Goal: Task Accomplishment & Management: Complete application form

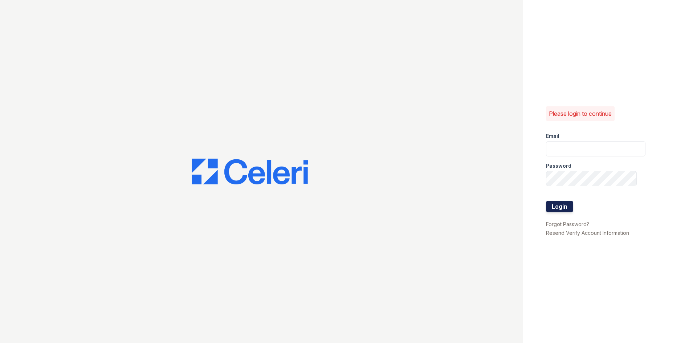
type input "[EMAIL_ADDRESS][DOMAIN_NAME]"
click at [561, 210] on button "Login" at bounding box center [559, 207] width 27 height 12
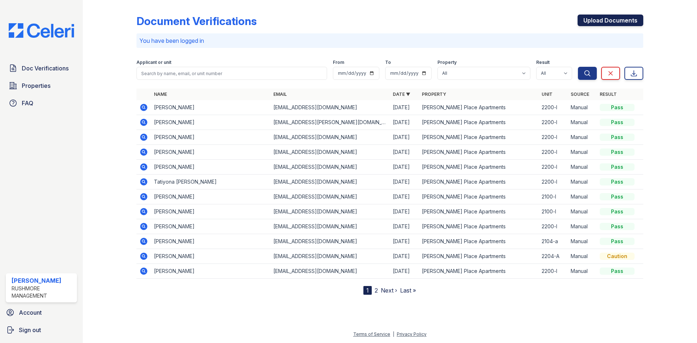
click at [627, 20] on link "Upload Documents" at bounding box center [611, 21] width 66 height 12
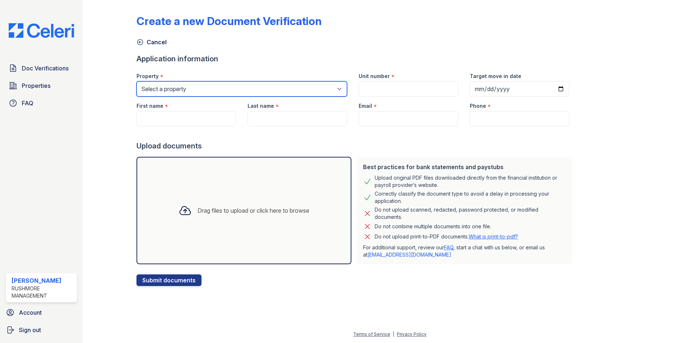
click at [212, 87] on select "Select a property [PERSON_NAME][GEOGRAPHIC_DATA] [PERSON_NAME][GEOGRAPHIC_DATA]…" at bounding box center [241, 88] width 211 height 15
select select "4758"
click at [136, 81] on select "Select a property [PERSON_NAME][GEOGRAPHIC_DATA] [PERSON_NAME][GEOGRAPHIC_DATA]…" at bounding box center [241, 88] width 211 height 15
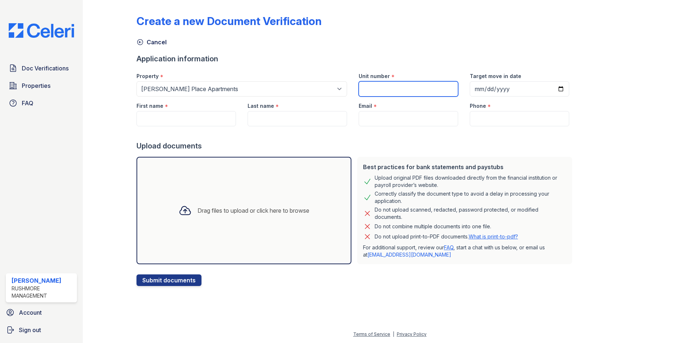
click at [378, 90] on input "Unit number" at bounding box center [408, 88] width 99 height 15
type input "2200-l"
click at [552, 87] on input "Target move in date" at bounding box center [519, 88] width 99 height 15
type input "[DATE]"
drag, startPoint x: 171, startPoint y: 117, endPoint x: 173, endPoint y: 110, distance: 6.8
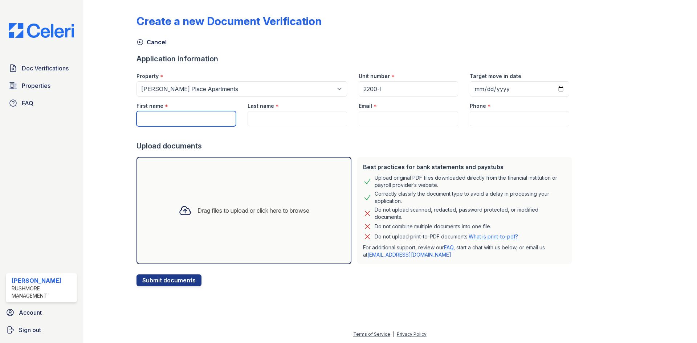
click at [171, 117] on input "First name" at bounding box center [185, 118] width 99 height 15
paste input "[PERSON_NAME]"
drag, startPoint x: 188, startPoint y: 117, endPoint x: 159, endPoint y: 118, distance: 29.1
click at [159, 118] on input "[PERSON_NAME]" at bounding box center [185, 118] width 99 height 15
type input "[PERSON_NAME]"
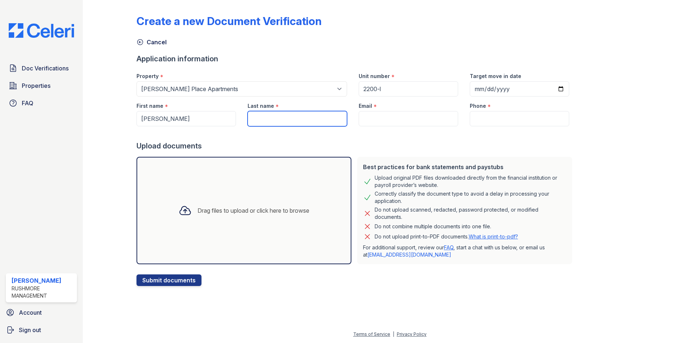
click at [311, 115] on input "Last name" at bounding box center [297, 118] width 99 height 15
paste input "[PERSON_NAME]"
drag, startPoint x: 268, startPoint y: 118, endPoint x: 228, endPoint y: 119, distance: 40.3
click at [228, 119] on div "First name * [PERSON_NAME] Last name * [PERSON_NAME] Email * Phone *" at bounding box center [353, 112] width 444 height 30
type input "[GEOGRAPHIC_DATA]"
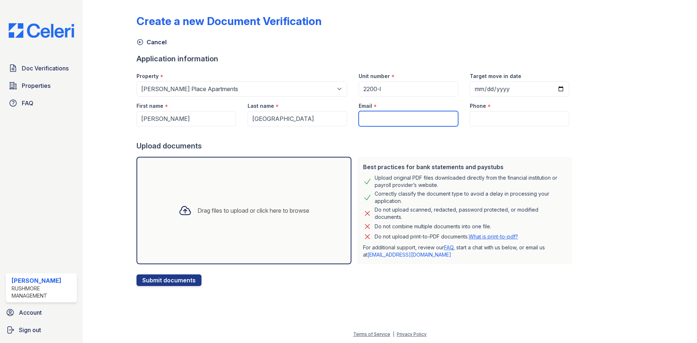
click at [372, 121] on input "Email" at bounding box center [408, 118] width 99 height 15
paste input "[EMAIL_ADDRESS][DOMAIN_NAME]"
type input "[EMAIL_ADDRESS][DOMAIN_NAME]"
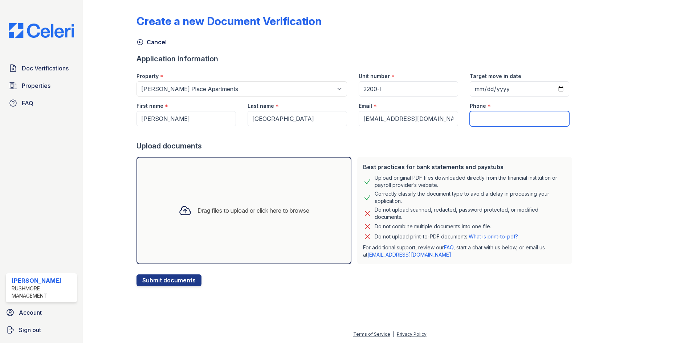
click at [518, 119] on input "Phone" at bounding box center [519, 118] width 99 height 15
paste input "[PHONE_NUMBER]"
type input "[PHONE_NUMBER]"
click at [244, 230] on div "Drag files to upload or click here to browse" at bounding box center [243, 210] width 215 height 107
click at [227, 188] on div "Drag files to upload or click here to browse" at bounding box center [243, 210] width 215 height 107
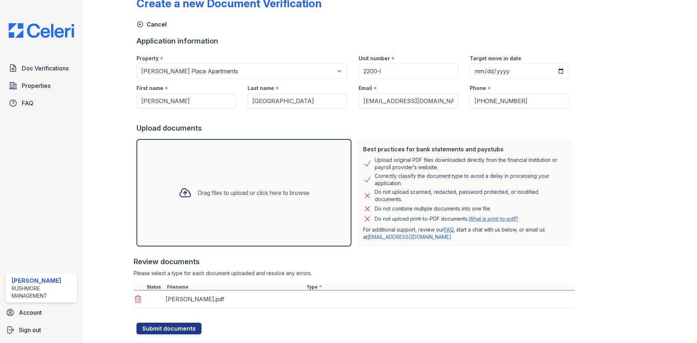
scroll to position [34, 0]
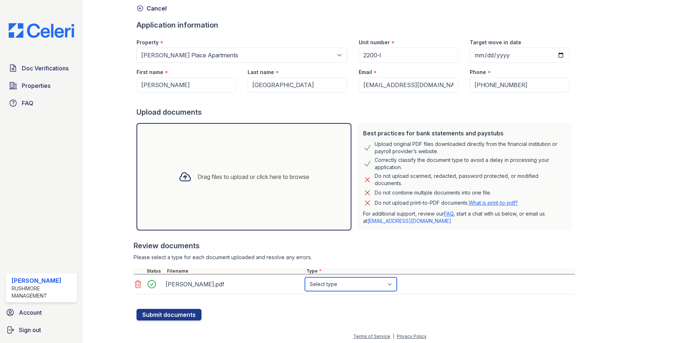
click at [351, 285] on select "Select type Paystub Bank Statement Offer Letter Tax Documents Benefit Award Let…" at bounding box center [351, 284] width 92 height 14
click at [305, 277] on select "Select type Paystub Bank Statement Offer Letter Tax Documents Benefit Award Let…" at bounding box center [351, 284] width 92 height 14
click at [442, 291] on div "[PERSON_NAME].pdf Select type Paystub Bank Statement Offer Letter Tax Documents…" at bounding box center [354, 284] width 441 height 20
click at [261, 170] on div "Drag files to upload or click here to browse" at bounding box center [244, 176] width 142 height 25
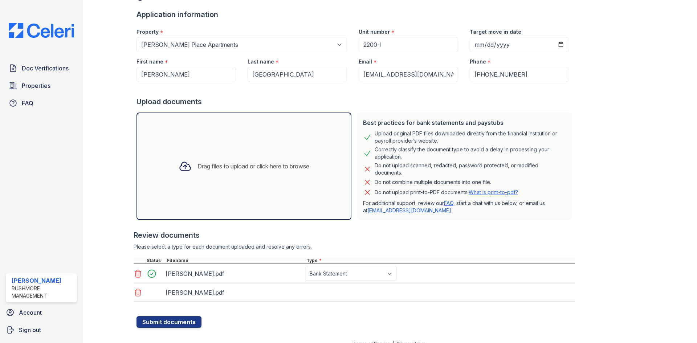
scroll to position [54, 0]
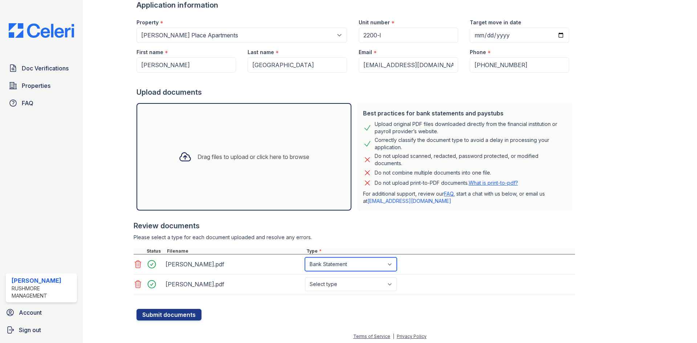
click at [347, 260] on select "Select type Paystub Bank Statement Offer Letter Tax Documents Benefit Award Let…" at bounding box center [351, 264] width 92 height 14
select select "paystub"
click at [305, 257] on select "Select type Paystub Bank Statement Offer Letter Tax Documents Benefit Award Let…" at bounding box center [351, 264] width 92 height 14
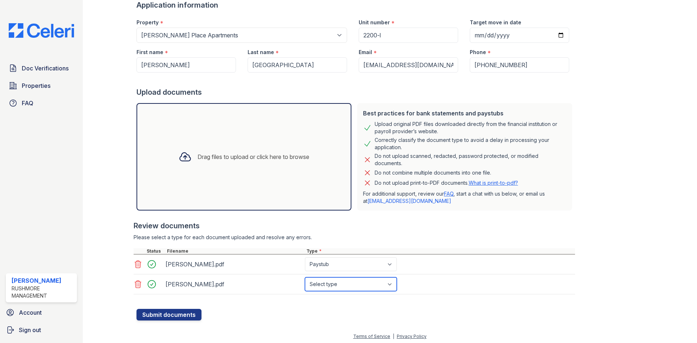
click at [342, 285] on select "Select type Paystub Bank Statement Offer Letter Tax Documents Benefit Award Let…" at bounding box center [351, 284] width 92 height 14
select select "paystub"
click at [305, 277] on select "Select type Paystub Bank Statement Offer Letter Tax Documents Benefit Award Let…" at bounding box center [351, 284] width 92 height 14
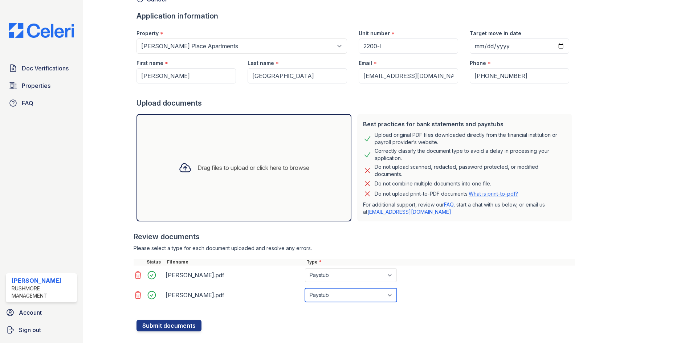
scroll to position [56, 0]
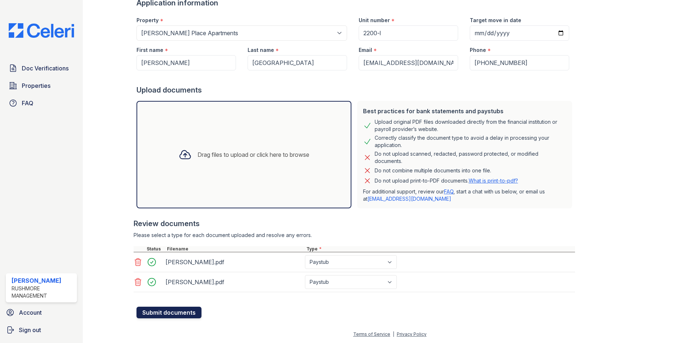
click at [191, 311] on button "Submit documents" at bounding box center [168, 313] width 65 height 12
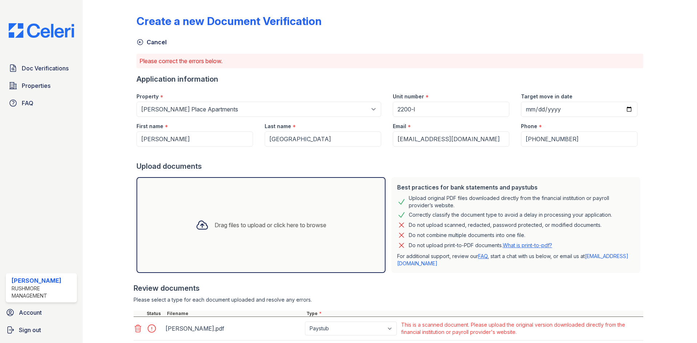
scroll to position [72, 0]
